Goal: Transaction & Acquisition: Obtain resource

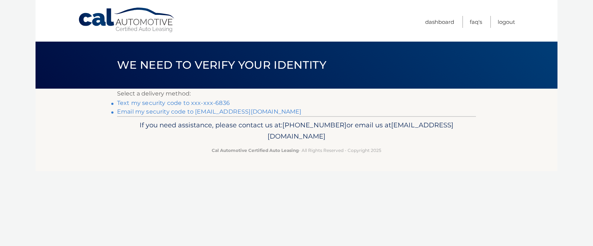
click at [142, 104] on link "Text my security code to xxx-xxx-6836" at bounding box center [173, 103] width 113 height 7
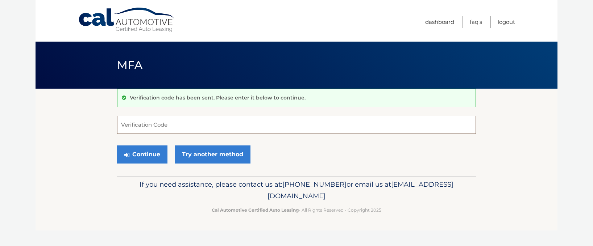
click at [172, 120] on input "Verification Code" at bounding box center [296, 125] width 359 height 18
click at [189, 125] on input "Verification Code" at bounding box center [296, 125] width 359 height 18
type input "854424"
click at [117, 146] on button "Continue" at bounding box center [142, 155] width 50 height 18
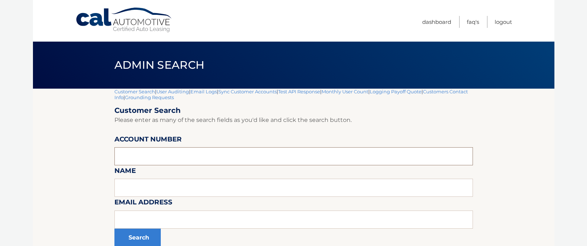
click at [150, 153] on input "text" at bounding box center [293, 156] width 359 height 18
click at [173, 151] on input "text" at bounding box center [293, 156] width 359 height 18
paste input "44455532295"
type input "44455532295"
click at [131, 244] on button "Search" at bounding box center [137, 238] width 46 height 18
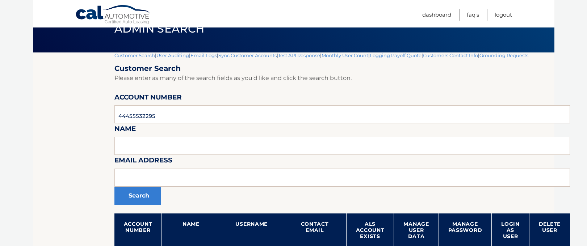
scroll to position [72, 0]
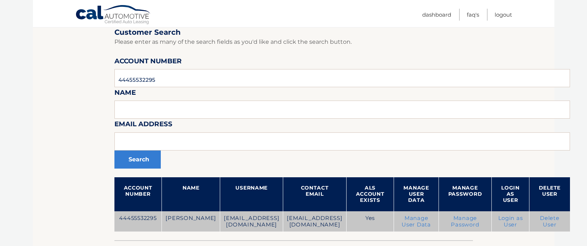
click at [522, 221] on link "Login as User" at bounding box center [511, 221] width 25 height 13
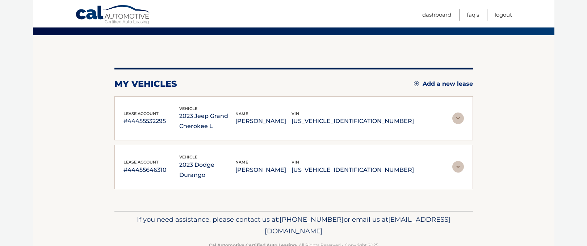
scroll to position [63, 0]
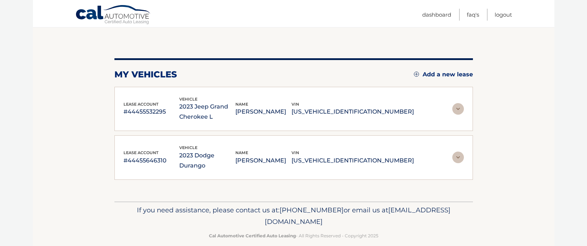
click at [458, 109] on img at bounding box center [459, 109] width 12 height 12
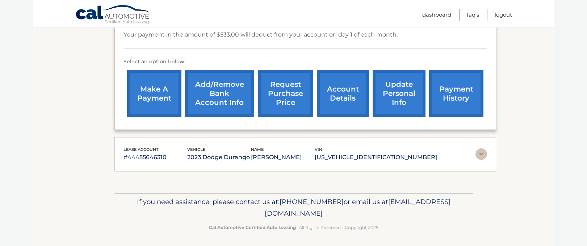
scroll to position [262, 0]
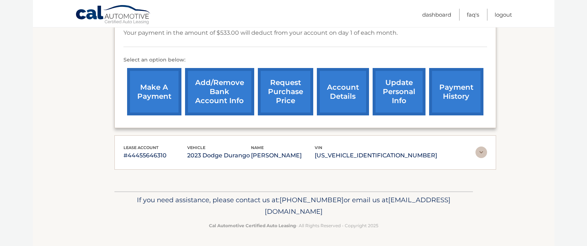
click at [276, 99] on link "request purchase price" at bounding box center [285, 91] width 55 height 47
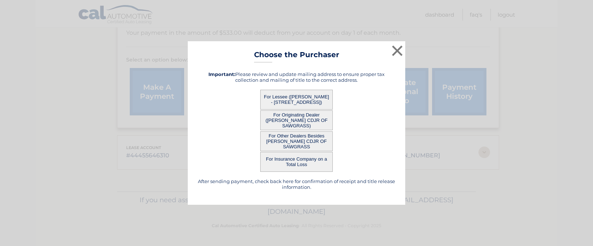
click at [288, 99] on button "For Lessee ([PERSON_NAME] - [STREET_ADDRESS])" at bounding box center [296, 100] width 72 height 20
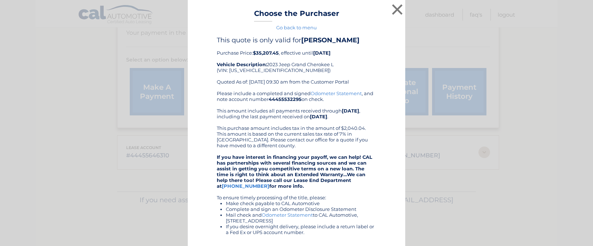
click at [320, 93] on link "Odometer Statement" at bounding box center [336, 94] width 51 height 6
click at [392, 10] on button "×" at bounding box center [397, 9] width 14 height 14
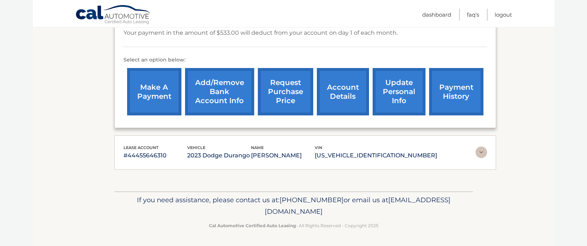
click at [281, 95] on link "request purchase price" at bounding box center [285, 91] width 55 height 47
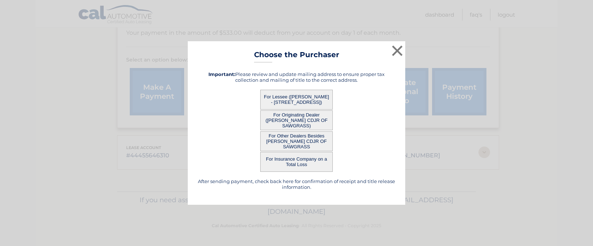
click at [274, 123] on button "For Originating Dealer ([PERSON_NAME] CDJR OF SAWGRASS)" at bounding box center [296, 121] width 72 height 20
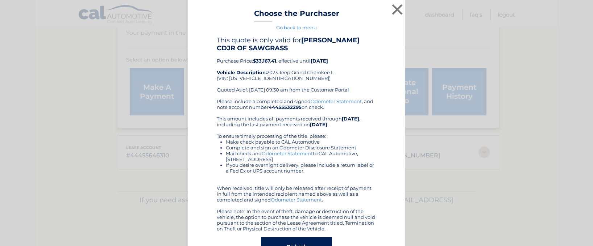
click at [273, 154] on link "Odometer Statement" at bounding box center [287, 154] width 51 height 6
click at [390, 11] on button "×" at bounding box center [397, 9] width 14 height 14
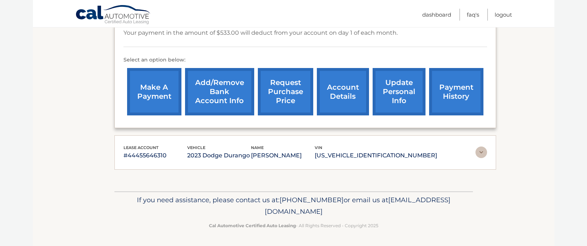
click at [280, 91] on link "request purchase price" at bounding box center [285, 91] width 55 height 47
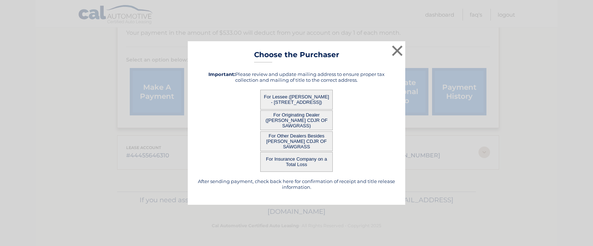
click at [293, 140] on button "For Other Dealers Besides [PERSON_NAME] CDJR OF SAWGRASS" at bounding box center [296, 142] width 72 height 20
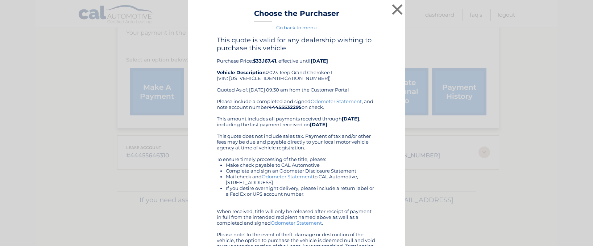
click at [322, 100] on link "Odometer Statement" at bounding box center [336, 102] width 51 height 6
click at [393, 6] on button "×" at bounding box center [397, 9] width 14 height 14
